Goal: Task Accomplishment & Management: Manage account settings

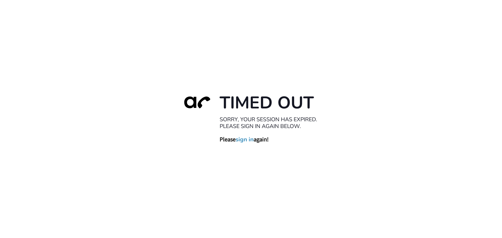
click at [243, 139] on link "sign in" at bounding box center [245, 139] width 18 height 7
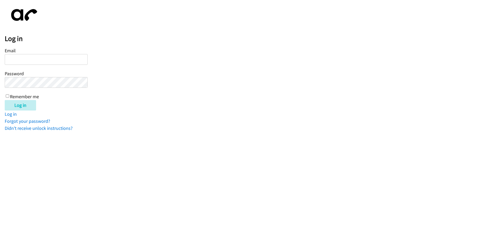
click at [8, 60] on input "Email" at bounding box center [46, 59] width 83 height 11
type input "[EMAIL_ADDRESS][DOMAIN_NAME]"
click at [7, 96] on input "Remember me" at bounding box center [7, 95] width 3 height 3
checkbox input "true"
click at [19, 107] on input "Log in" at bounding box center [20, 105] width 31 height 10
